Goal: Information Seeking & Learning: Find specific fact

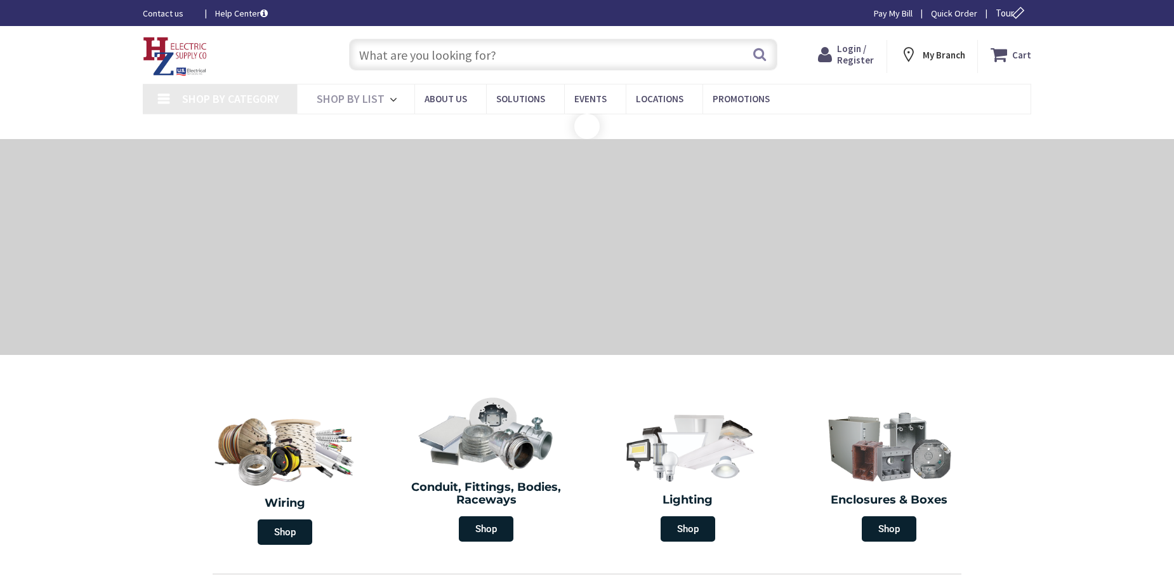
type input "[STREET_ADDRESS]"
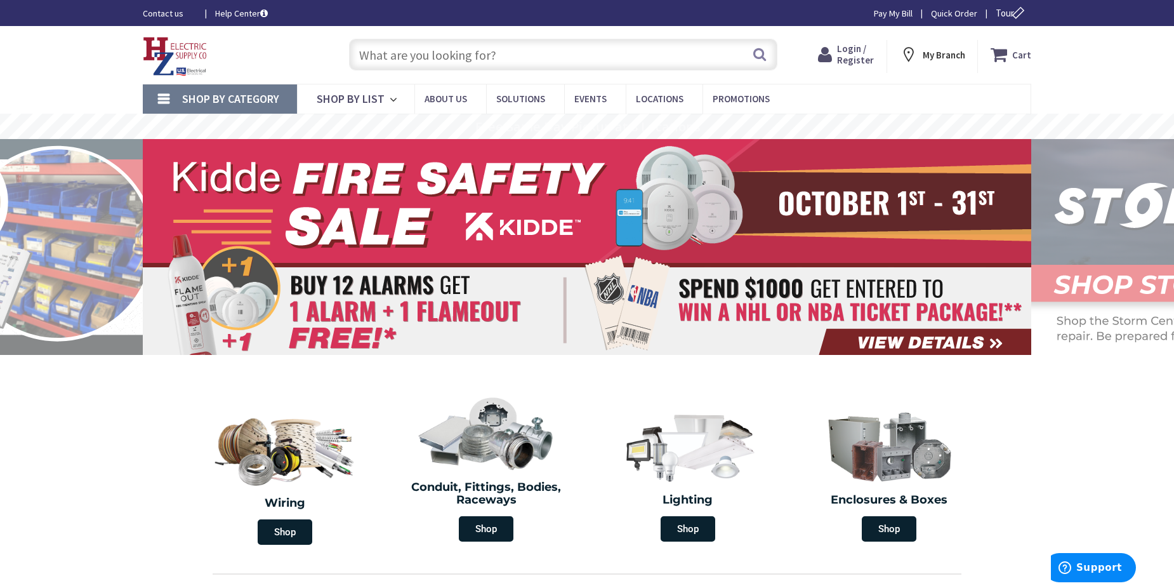
click at [437, 39] on input "text" at bounding box center [563, 55] width 428 height 32
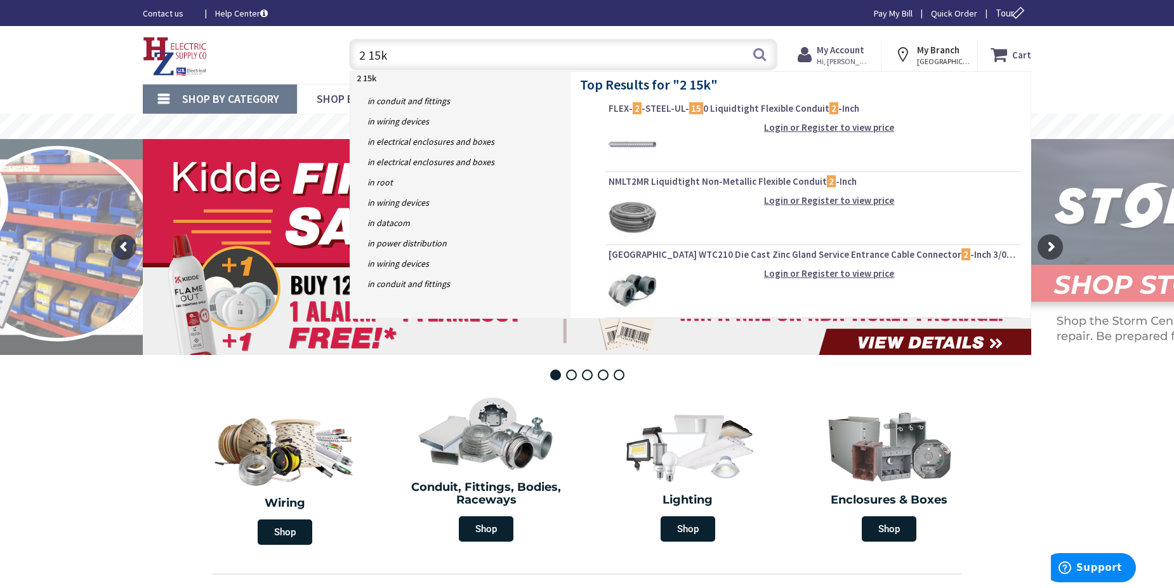
type input "2 15kv"
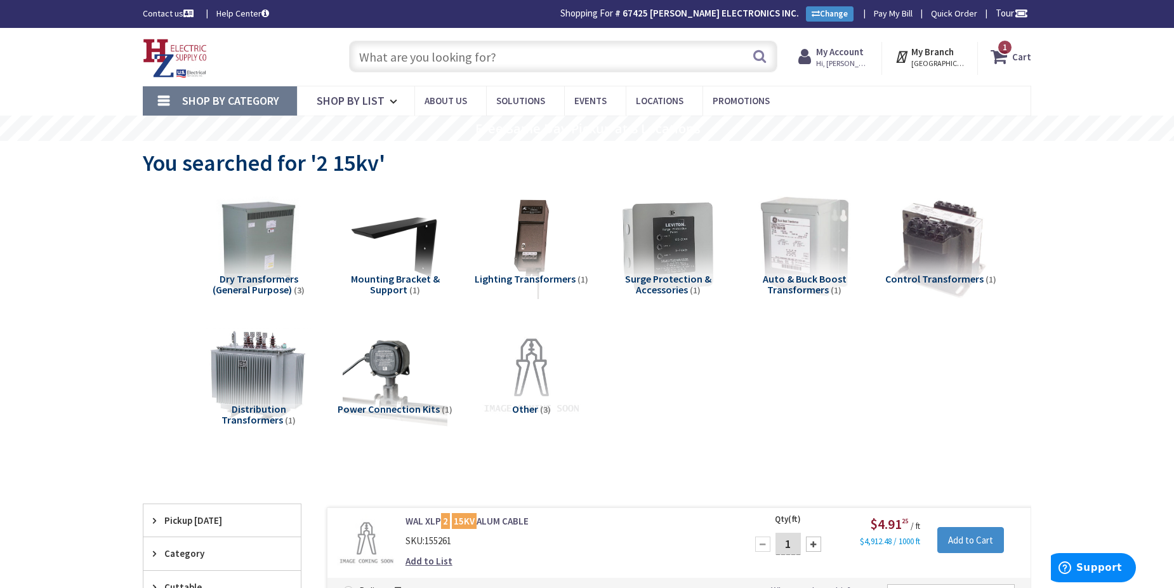
click at [373, 52] on input "text" at bounding box center [563, 57] width 428 height 32
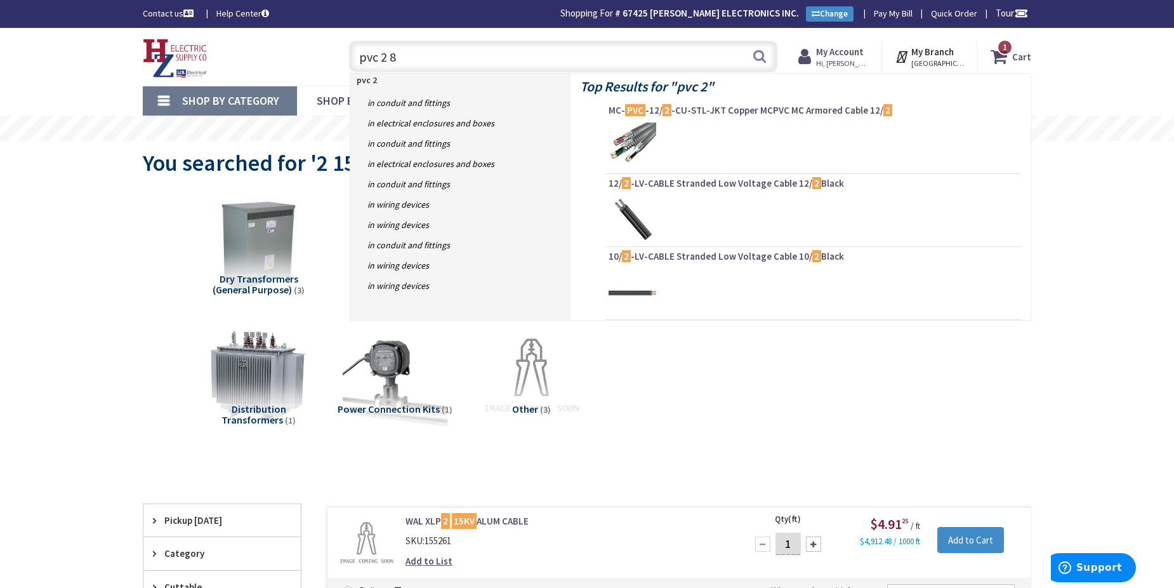
type input "pvc 2 80"
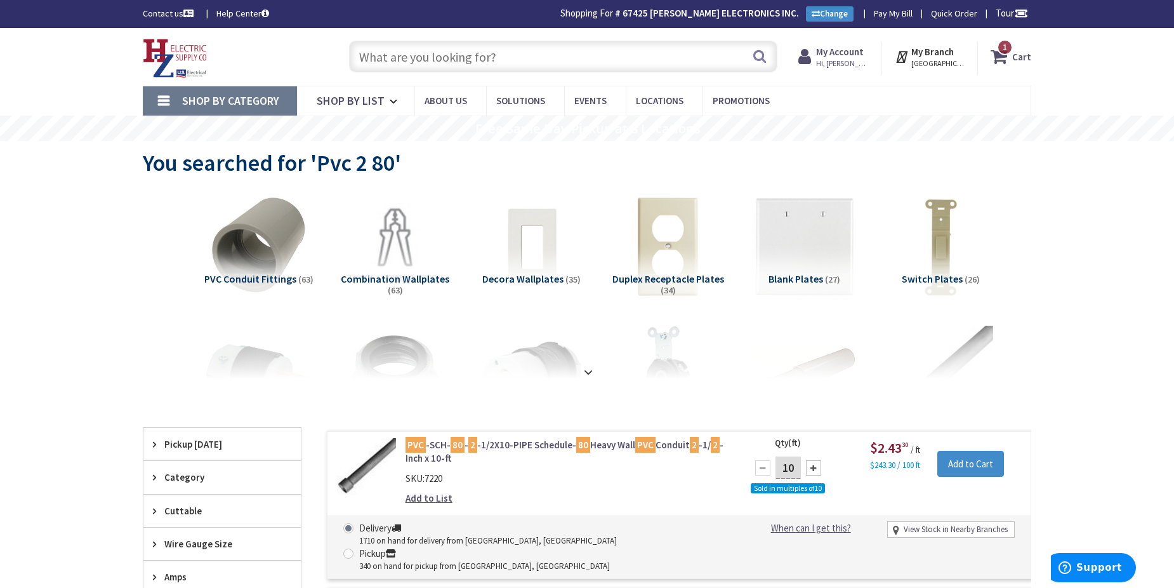
click at [505, 61] on input "text" at bounding box center [563, 57] width 428 height 32
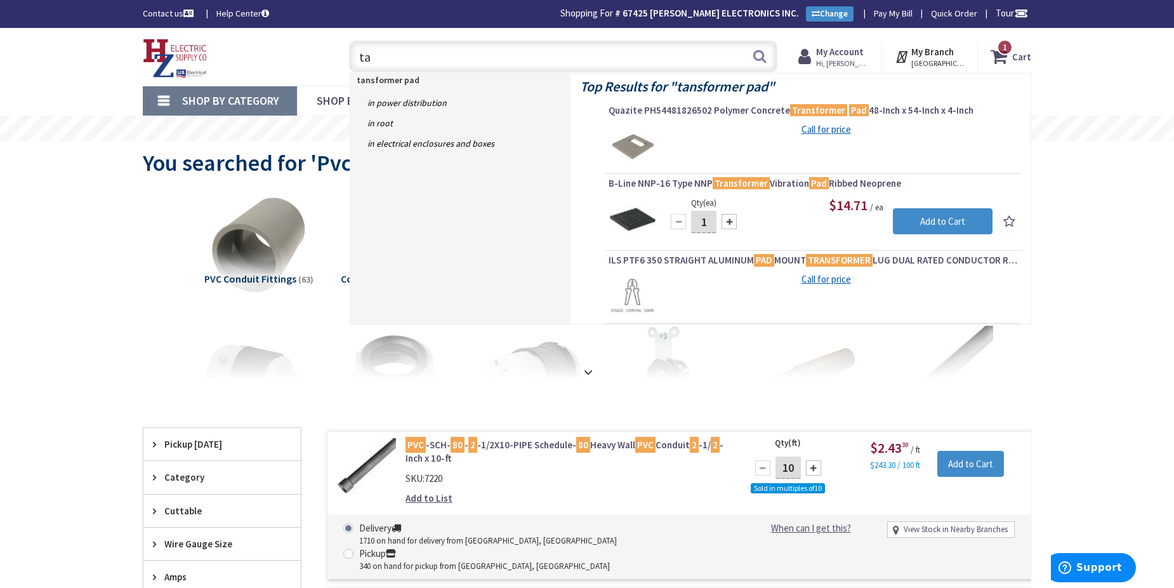
type input "t"
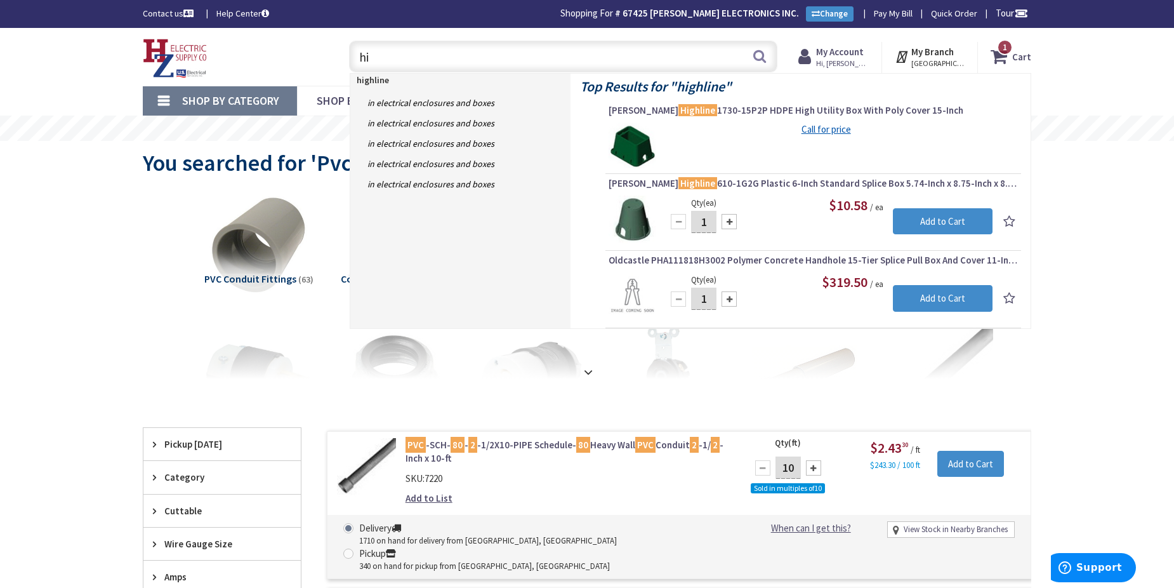
type input "h"
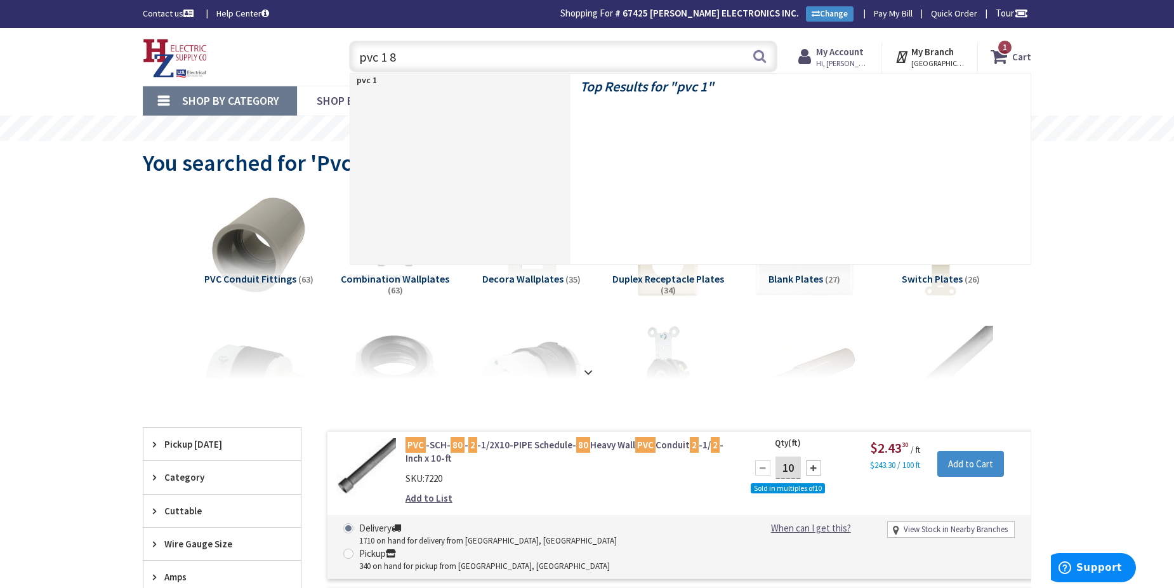
type input "pvc 1 80"
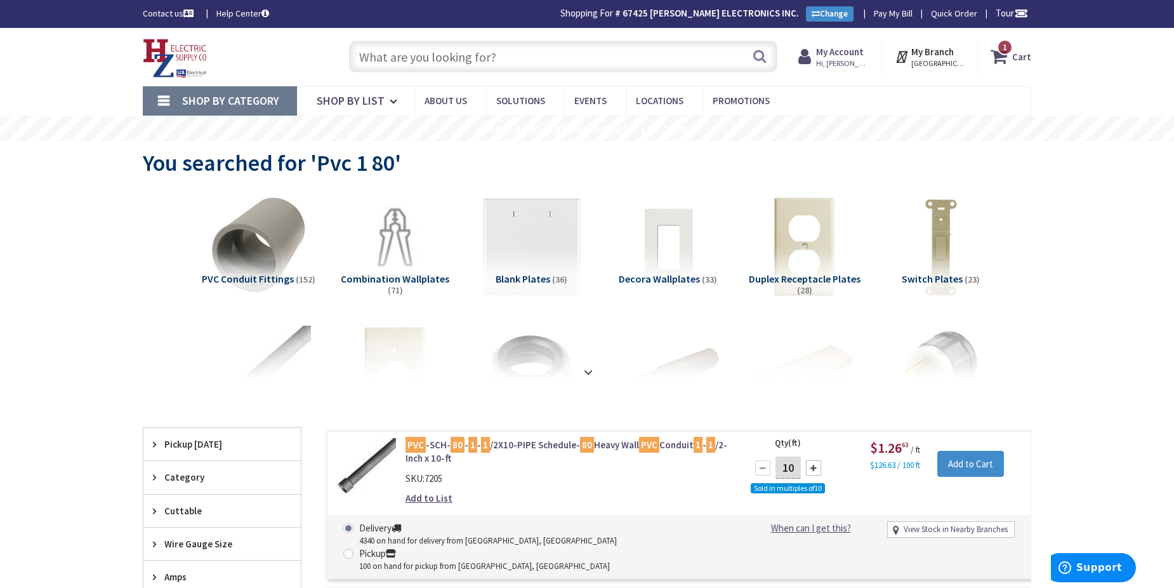
click at [457, 57] on input "text" at bounding box center [563, 57] width 428 height 32
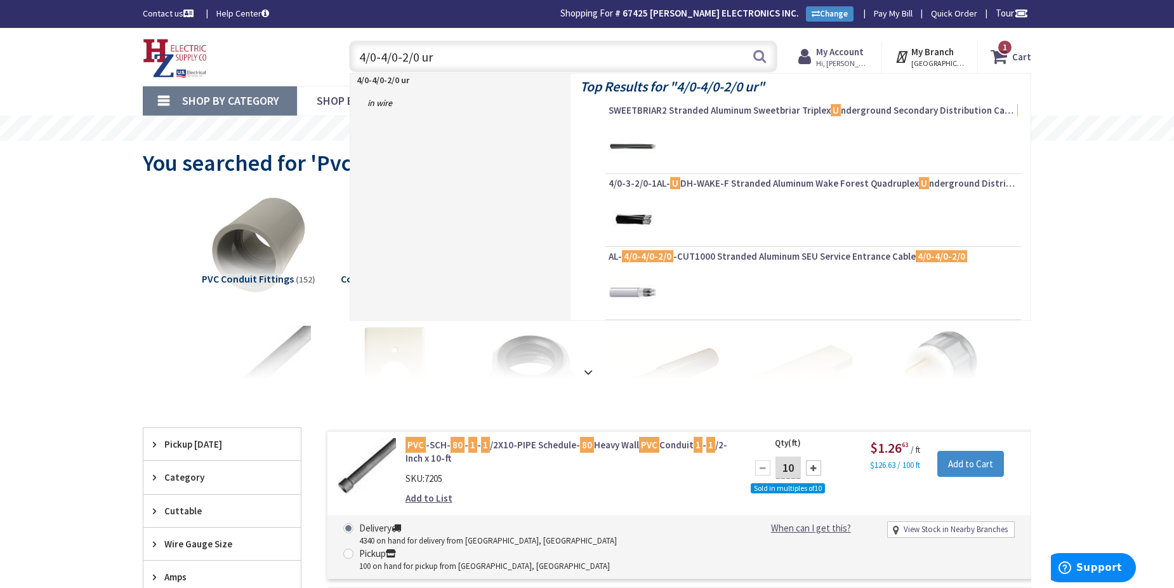
type input "4/0-4/0-2/0 urd"
